Goal: Navigation & Orientation: Understand site structure

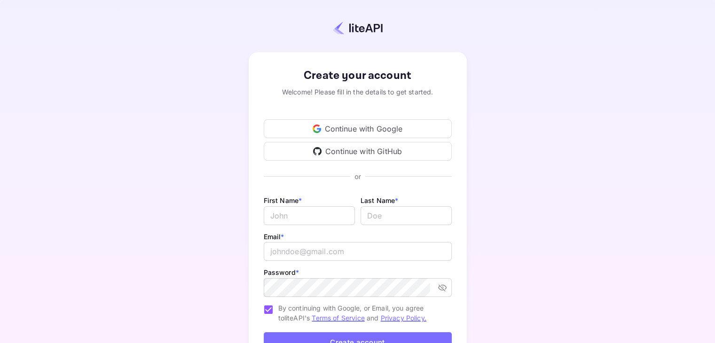
click at [370, 127] on div "Continue with Google" at bounding box center [358, 128] width 188 height 19
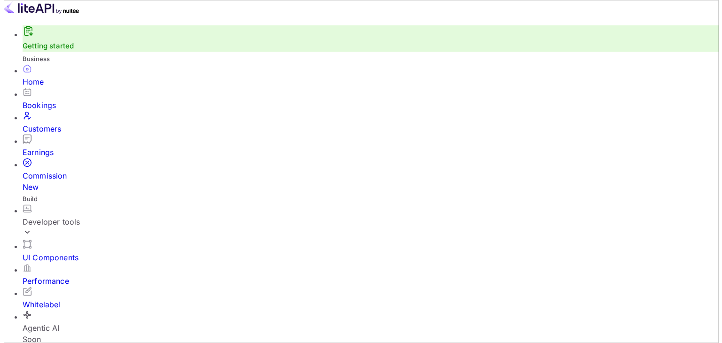
scroll to position [8, 8]
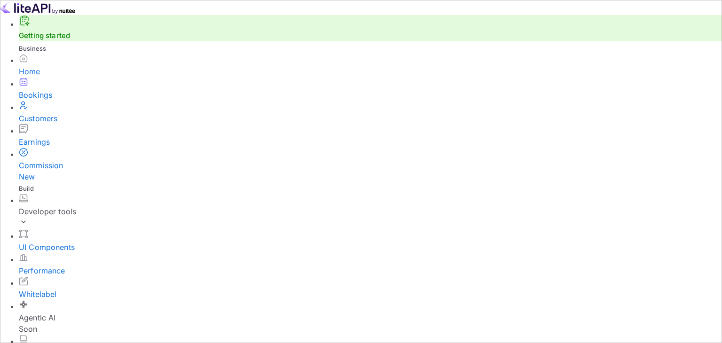
click at [62, 40] on link "Getting started" at bounding box center [44, 35] width 51 height 9
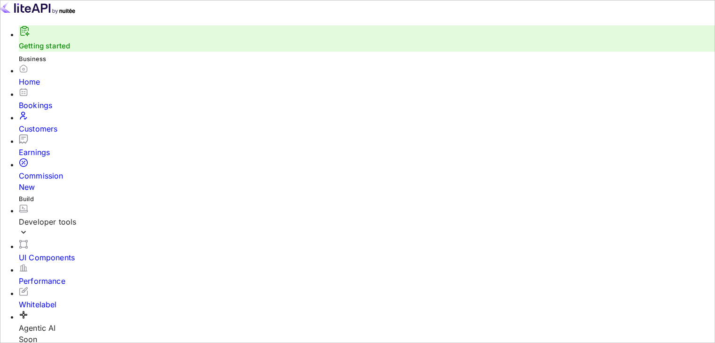
click at [45, 87] on div "Home" at bounding box center [367, 81] width 696 height 11
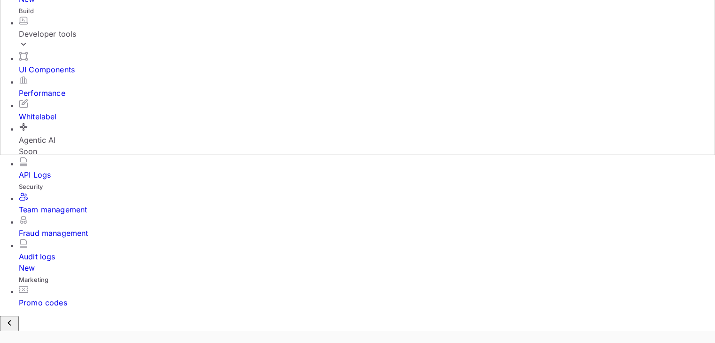
scroll to position [128, 0]
click at [53, 169] on div "API Logs" at bounding box center [367, 174] width 696 height 11
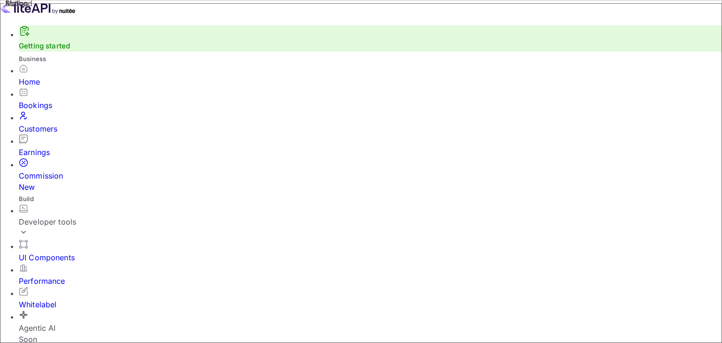
click at [59, 128] on div "Customers" at bounding box center [370, 128] width 703 height 11
click at [56, 170] on div "Commission New" at bounding box center [370, 181] width 703 height 23
